Goal: Find specific page/section: Find specific page/section

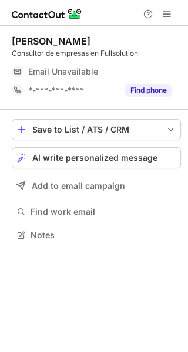
scroll to position [226, 188]
